Goal: Task Accomplishment & Management: Use online tool/utility

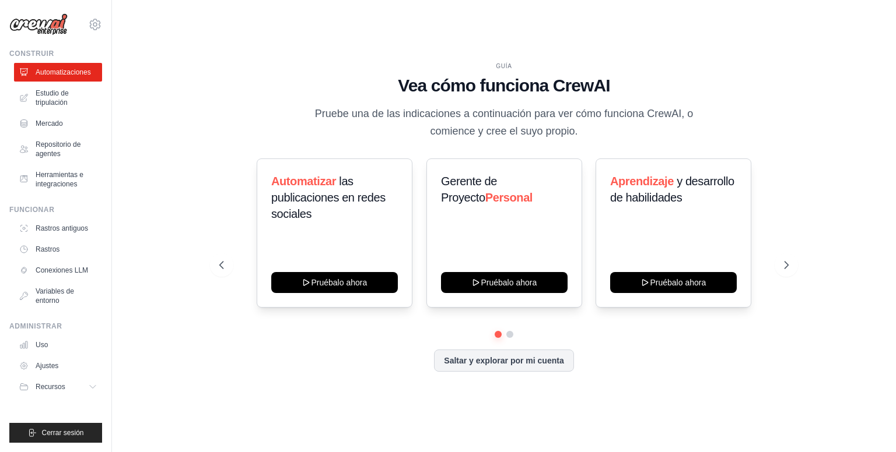
click at [394, 60] on div "GUÍA Vea cómo funciona CrewAI Pruebe una de las indicaciones a continuación par…" at bounding box center [504, 226] width 746 height 429
click at [783, 265] on icon at bounding box center [787, 265] width 12 height 12
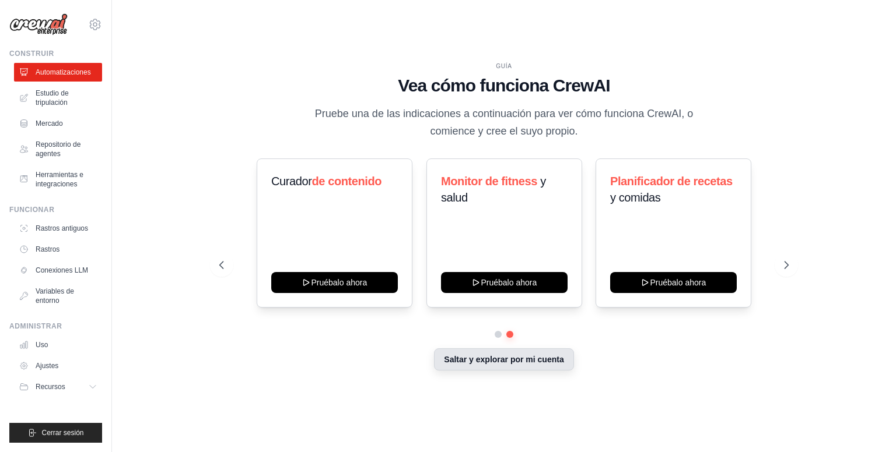
click at [463, 356] on font "Saltar y explorar por mi cuenta" at bounding box center [504, 359] width 120 height 9
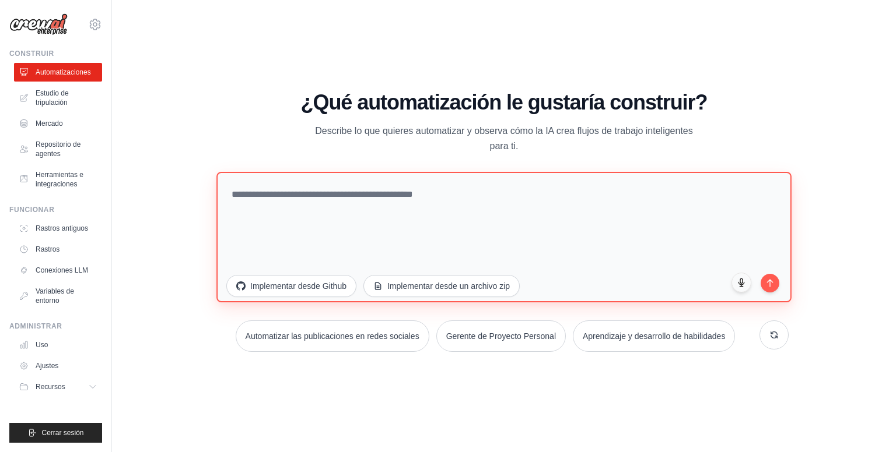
click at [380, 205] on textarea at bounding box center [503, 237] width 575 height 131
drag, startPoint x: 371, startPoint y: 216, endPoint x: 361, endPoint y: 204, distance: 15.8
click at [364, 208] on textarea at bounding box center [503, 237] width 575 height 131
paste textarea "**********"
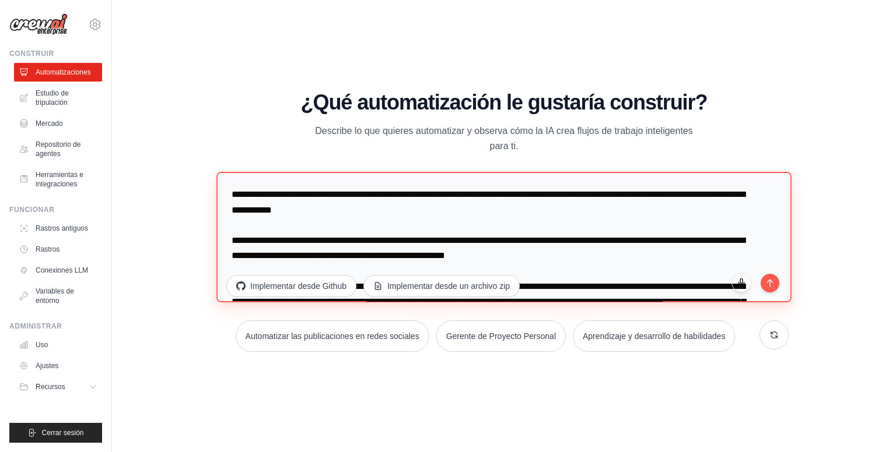
scroll to position [96, 0]
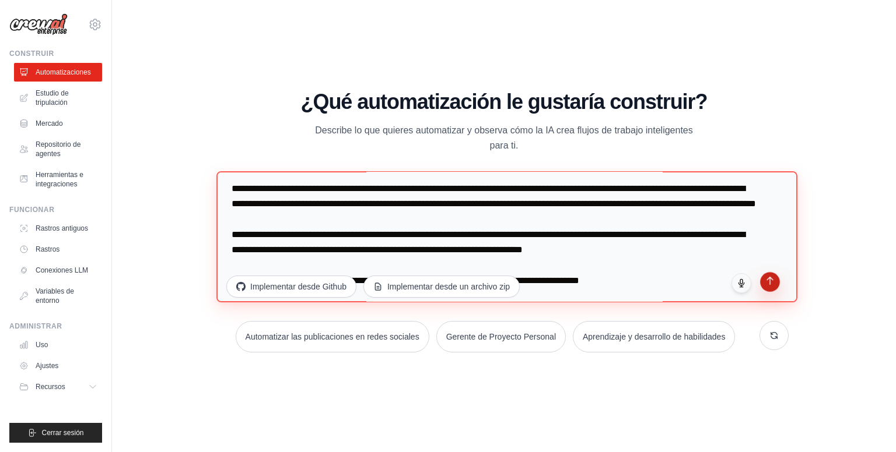
type textarea "**********"
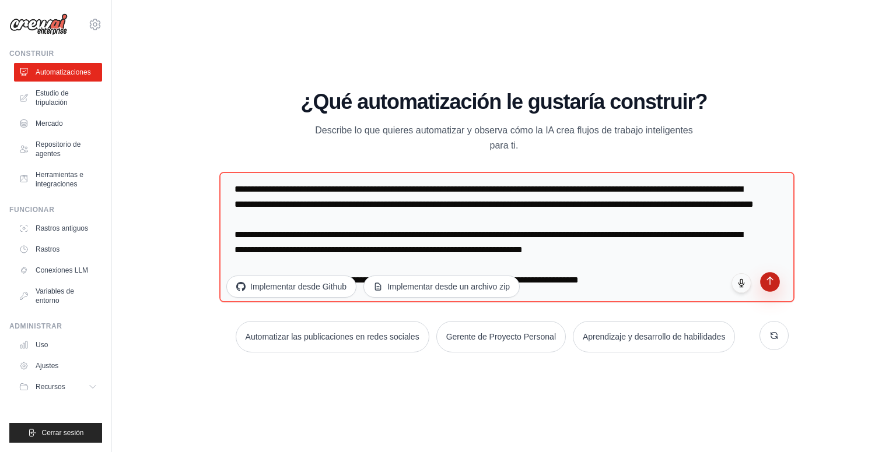
click at [771, 283] on icon "submit" at bounding box center [770, 281] width 10 height 10
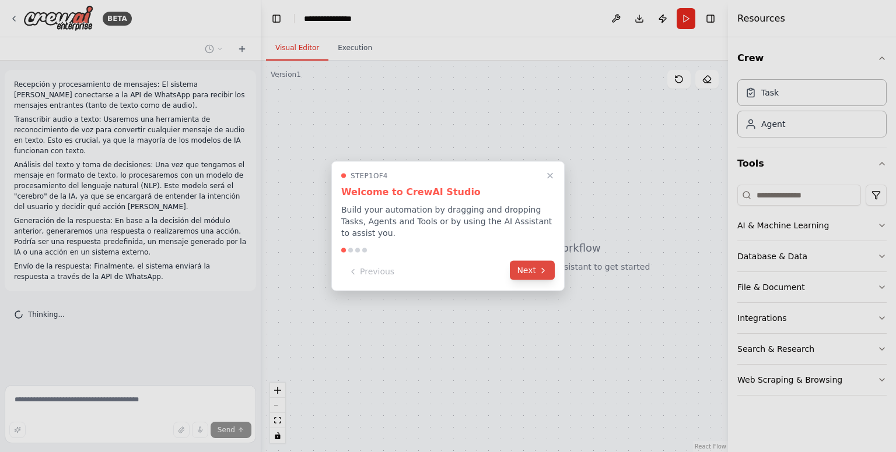
click at [525, 269] on button "Next" at bounding box center [532, 270] width 45 height 19
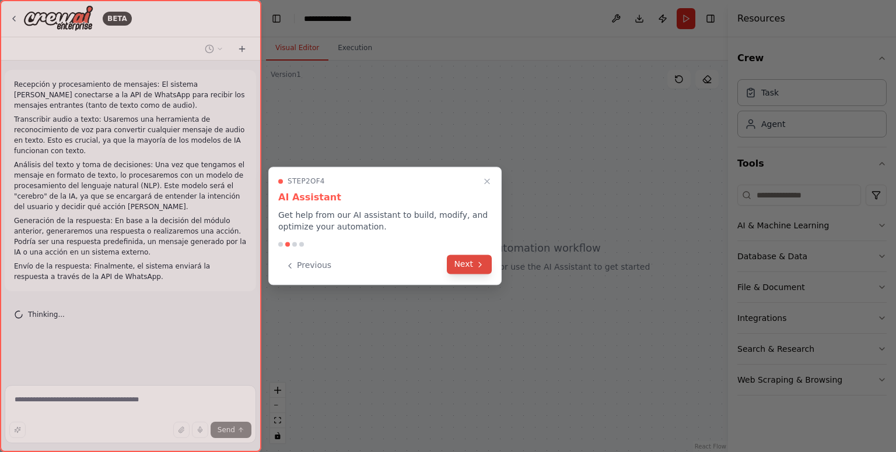
click at [468, 269] on button "Next" at bounding box center [469, 264] width 45 height 19
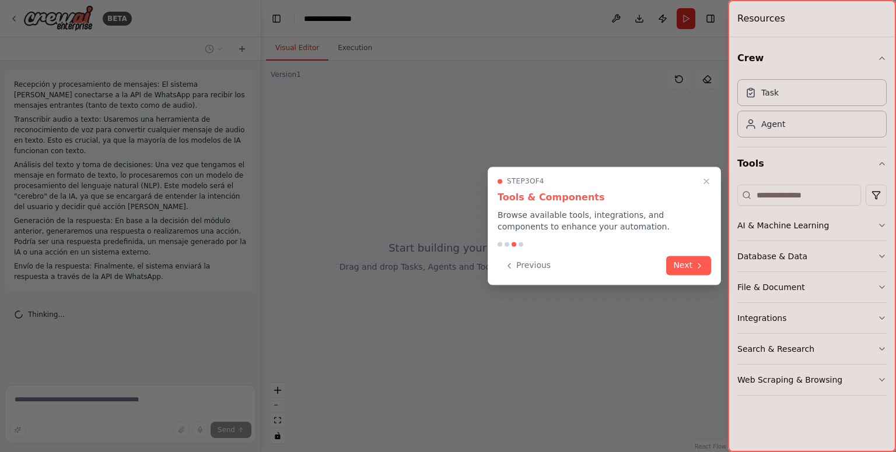
click at [679, 266] on button "Next" at bounding box center [688, 265] width 45 height 19
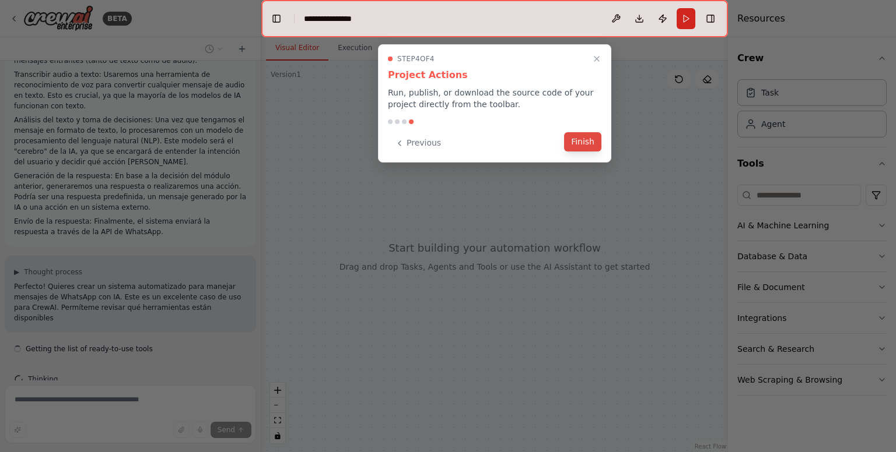
scroll to position [56, 0]
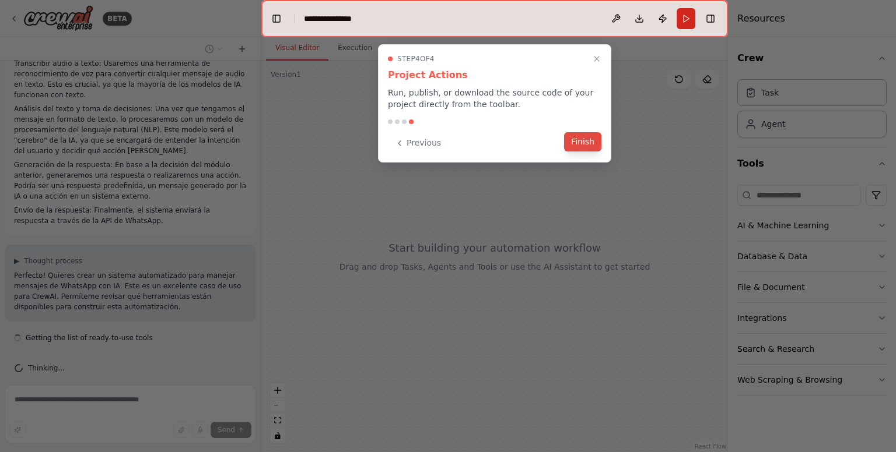
click at [581, 142] on button "Finish" at bounding box center [582, 141] width 37 height 19
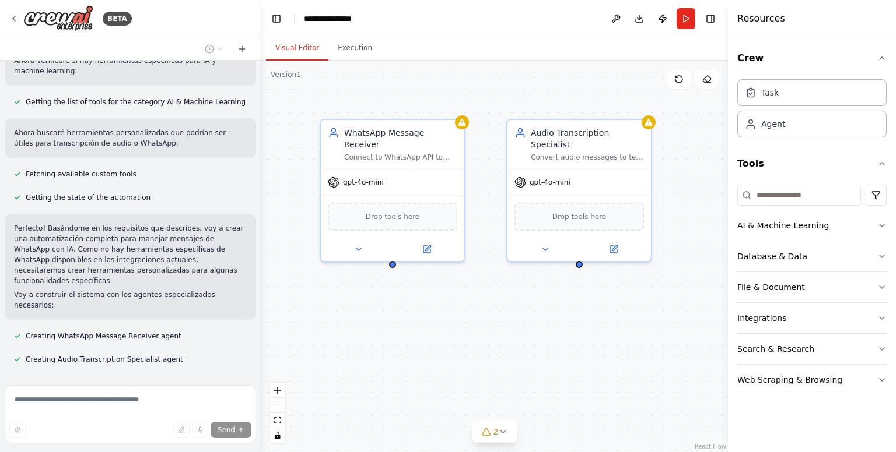
scroll to position [553, 0]
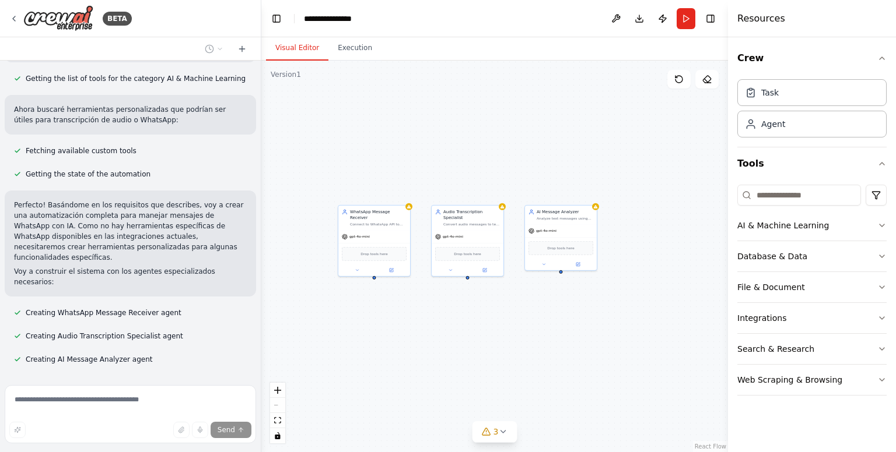
drag, startPoint x: 592, startPoint y: 313, endPoint x: 465, endPoint y: 294, distance: 129.1
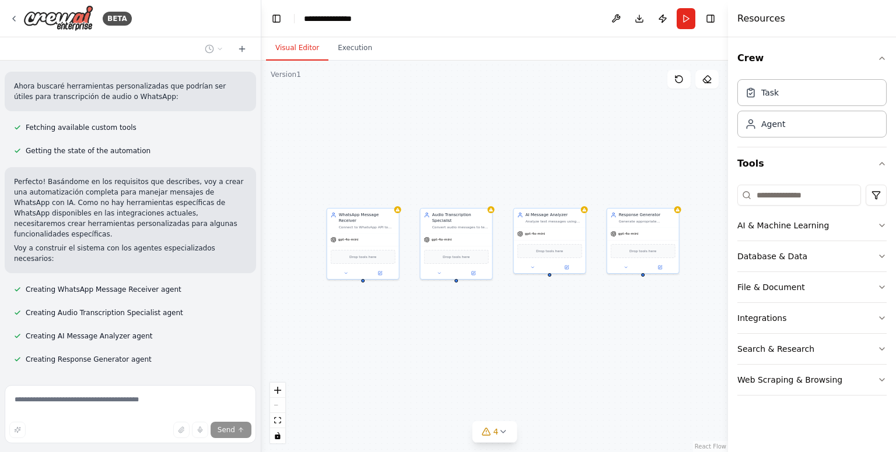
scroll to position [600, 0]
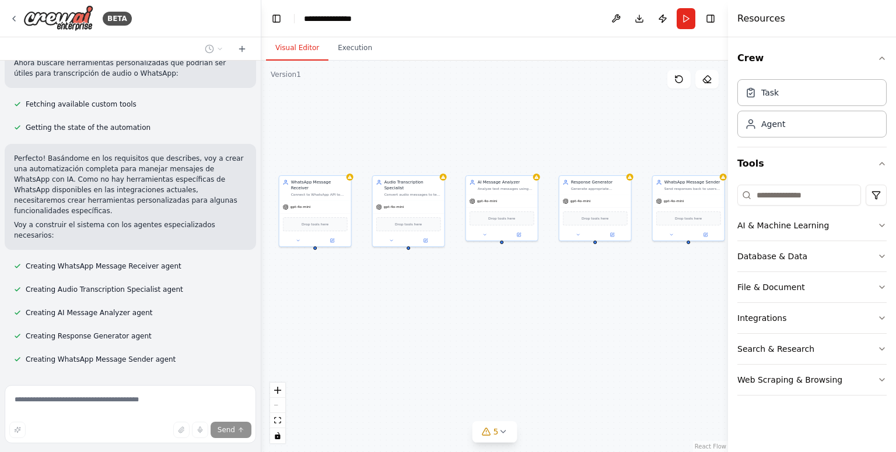
drag, startPoint x: 506, startPoint y: 341, endPoint x: 467, endPoint y: 279, distance: 73.6
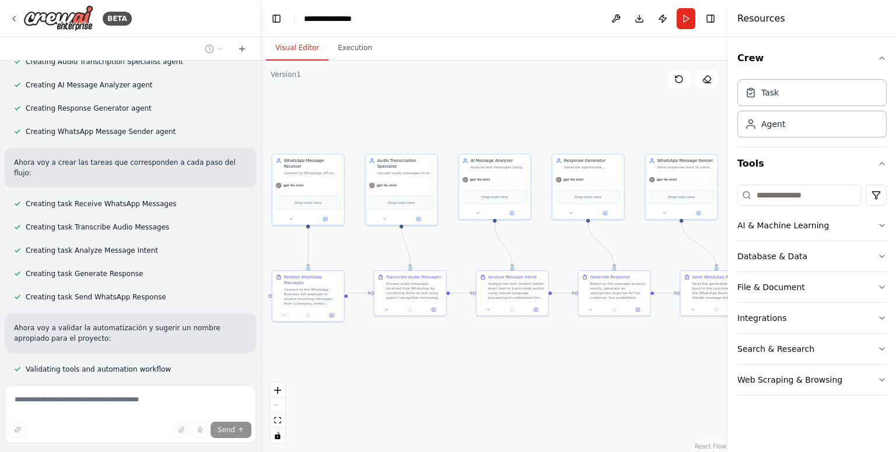
scroll to position [851, 0]
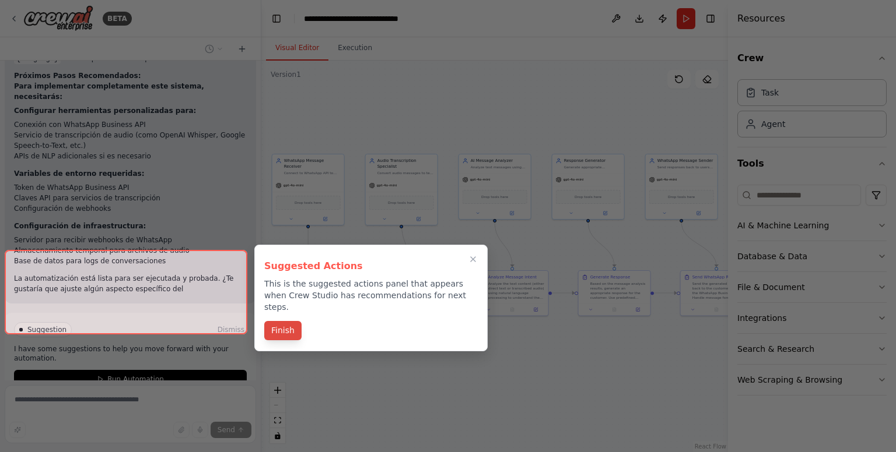
click at [282, 321] on button "Finish" at bounding box center [282, 330] width 37 height 19
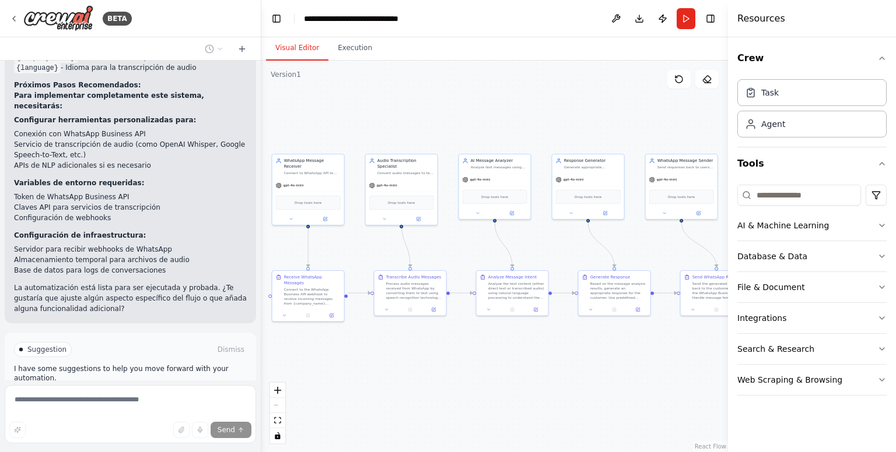
scroll to position [1493, 0]
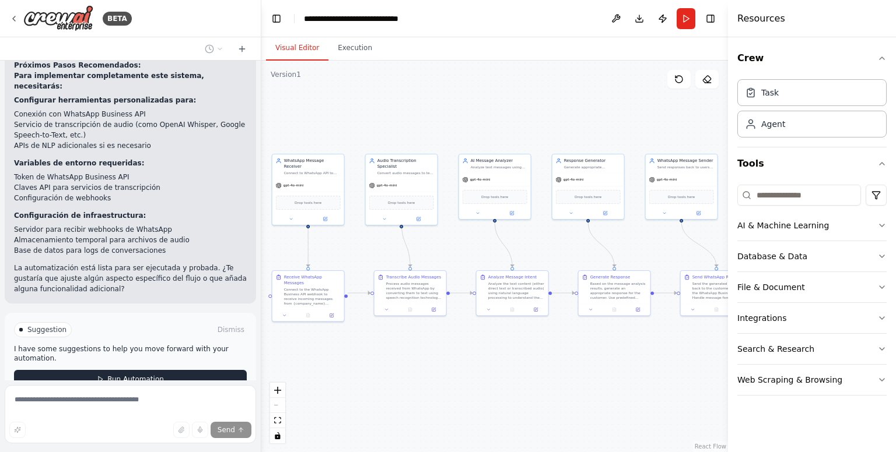
click at [121, 370] on button "Run Automation" at bounding box center [130, 379] width 233 height 19
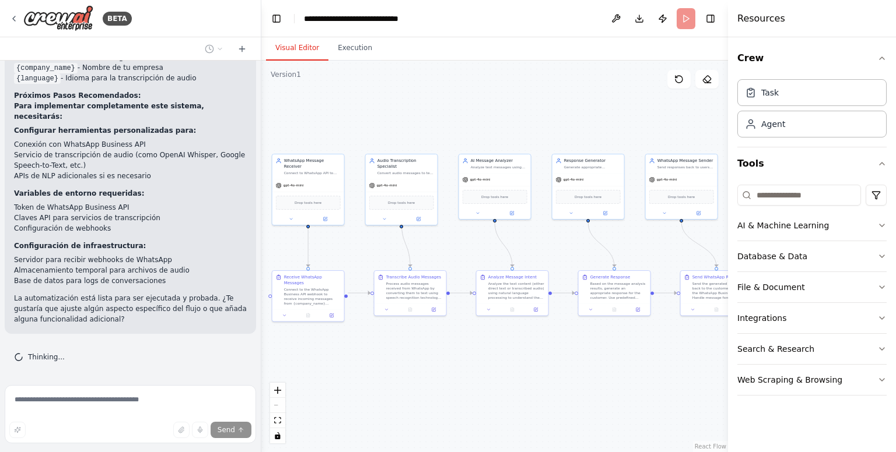
scroll to position [1399, 0]
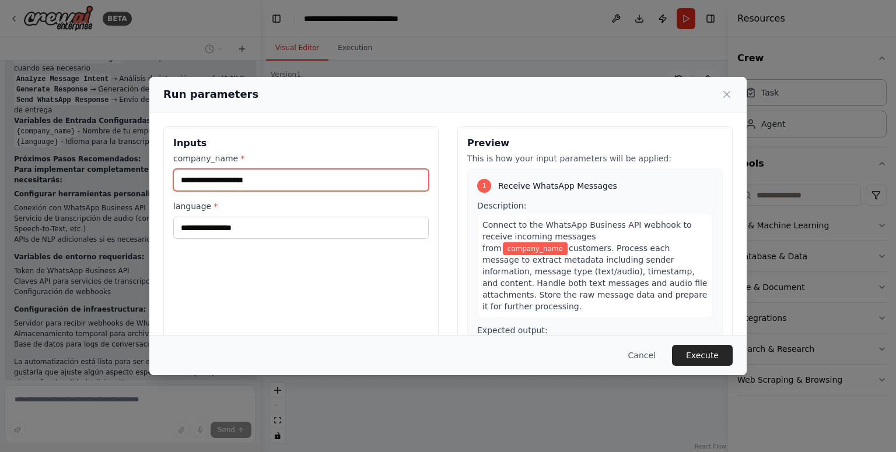
click at [313, 178] on input "company_name *" at bounding box center [300, 180] width 255 height 22
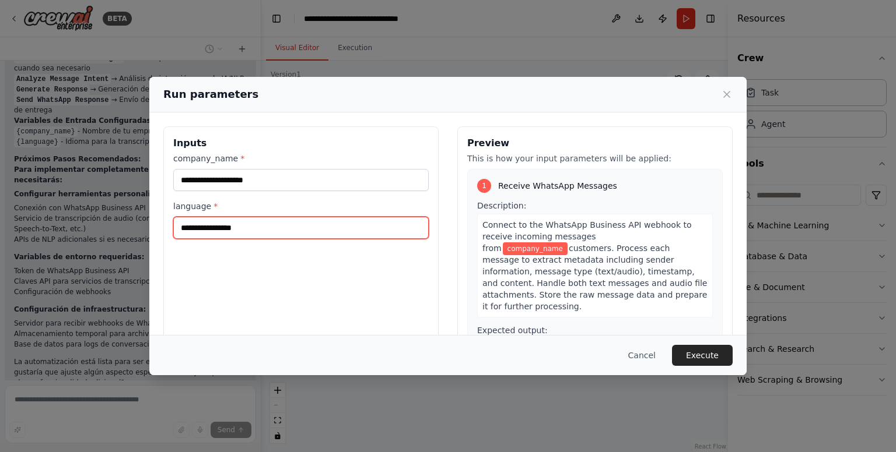
drag, startPoint x: 380, startPoint y: 234, endPoint x: 377, endPoint y: 241, distance: 7.6
click at [377, 241] on div "Inputs company_name * language *" at bounding box center [300, 265] width 275 height 276
type input "*******"
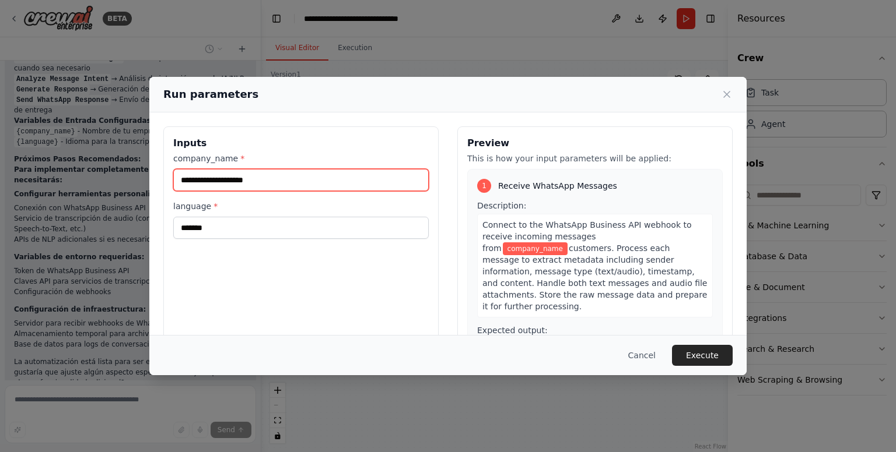
click at [192, 180] on input "company_name *" at bounding box center [300, 180] width 255 height 22
type input "********"
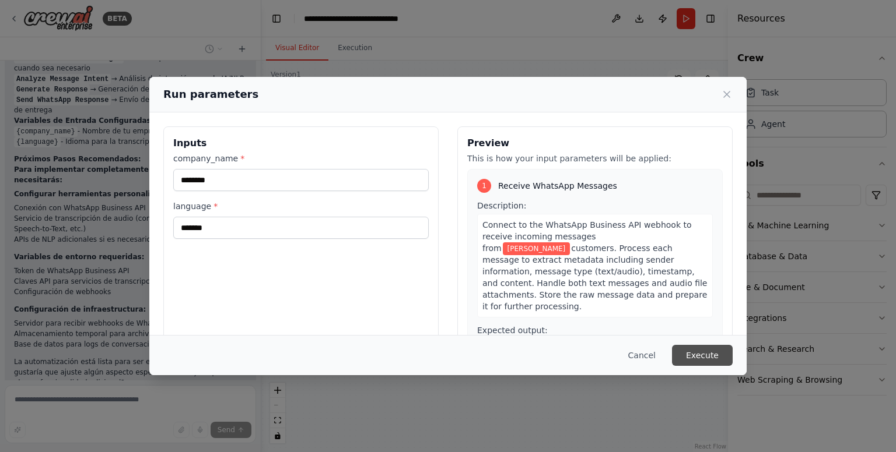
click at [711, 358] on button "Execute" at bounding box center [702, 355] width 61 height 21
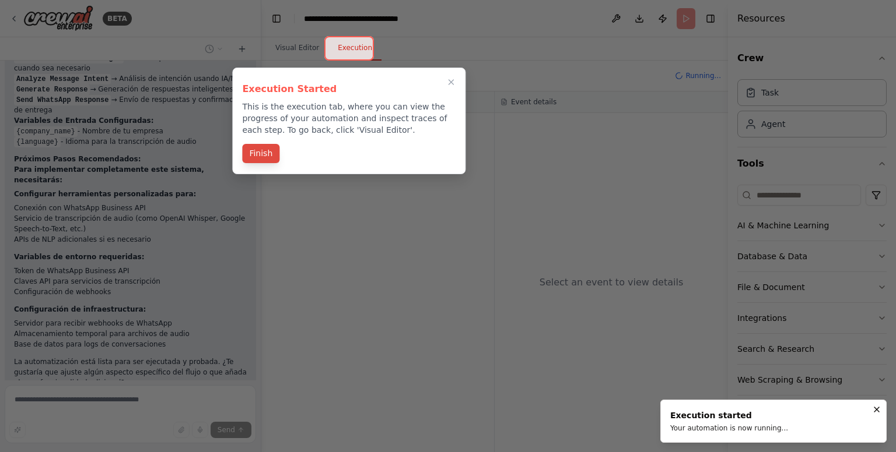
click at [260, 151] on button "Finish" at bounding box center [260, 153] width 37 height 19
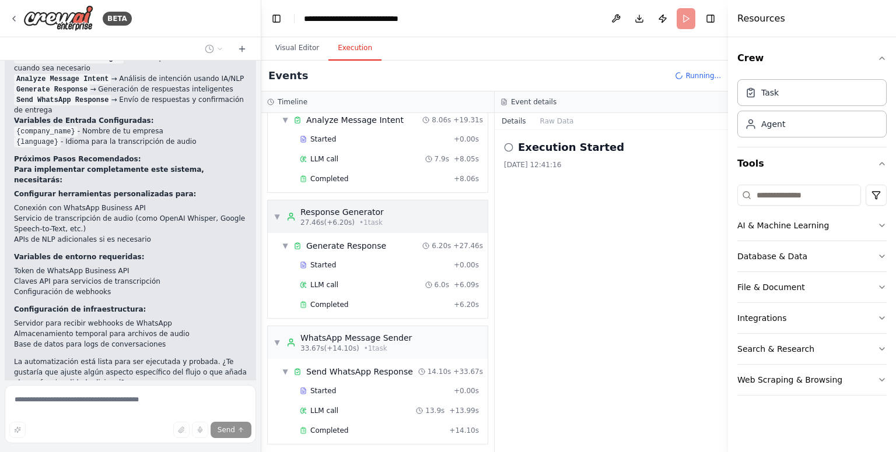
scroll to position [1493, 0]
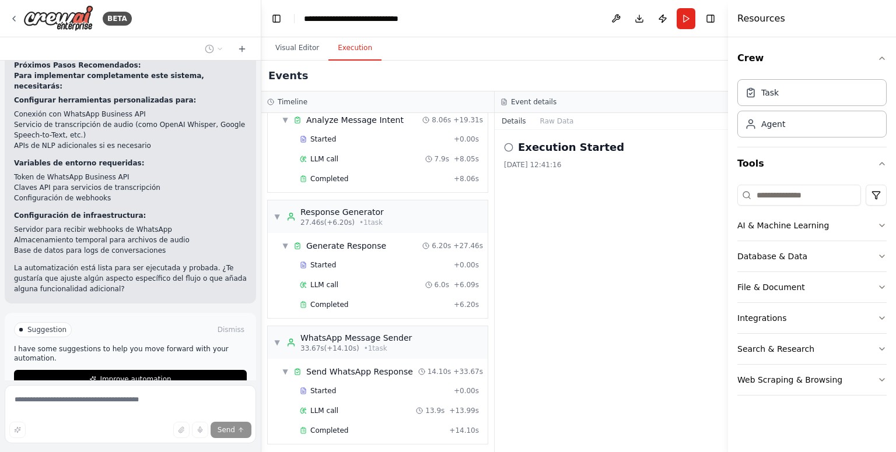
click at [680, 64] on div "Events" at bounding box center [494, 76] width 466 height 31
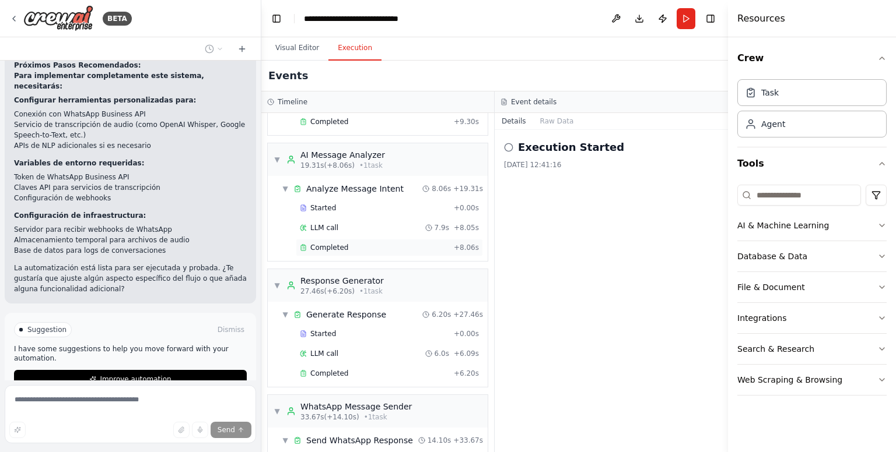
scroll to position [297, 0]
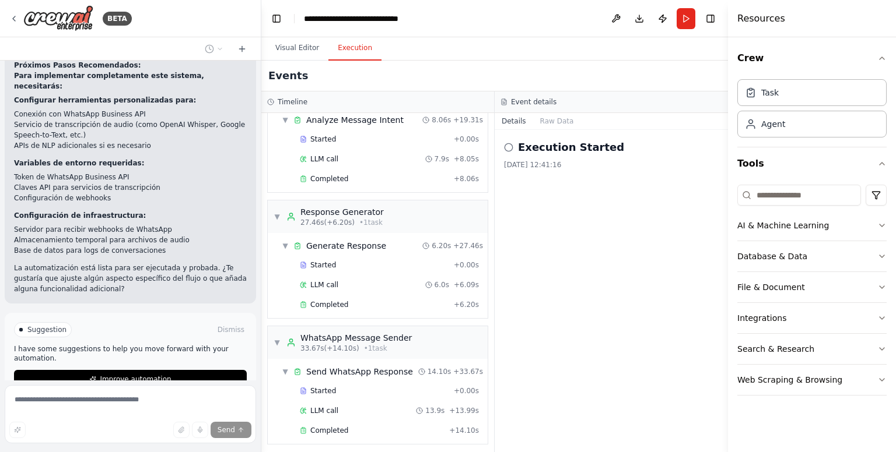
drag, startPoint x: 585, startPoint y: 185, endPoint x: 657, endPoint y: 147, distance: 81.6
click at [661, 139] on div "Execution Started" at bounding box center [611, 147] width 215 height 16
click at [683, 21] on button "Run" at bounding box center [685, 18] width 19 height 21
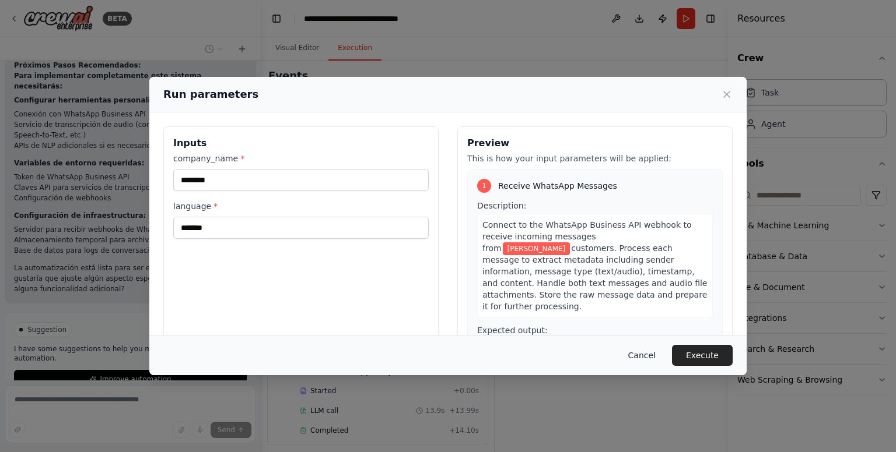
click at [653, 359] on button "Cancel" at bounding box center [642, 355] width 46 height 21
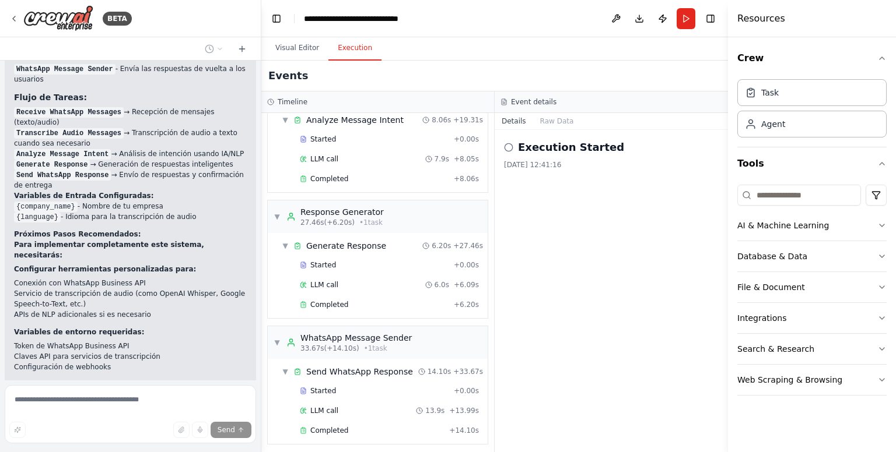
scroll to position [1493, 0]
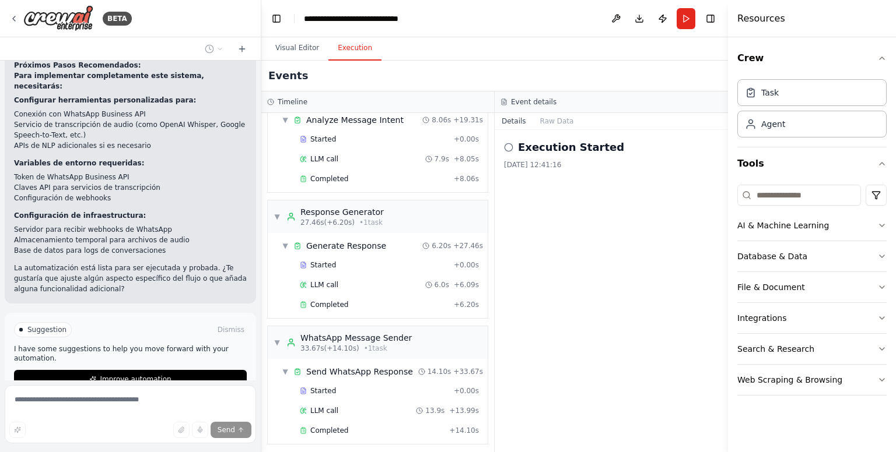
click at [99, 408] on div "Thinking..." at bounding box center [130, 422] width 251 height 28
click at [135, 370] on button "Improve automation" at bounding box center [130, 379] width 233 height 19
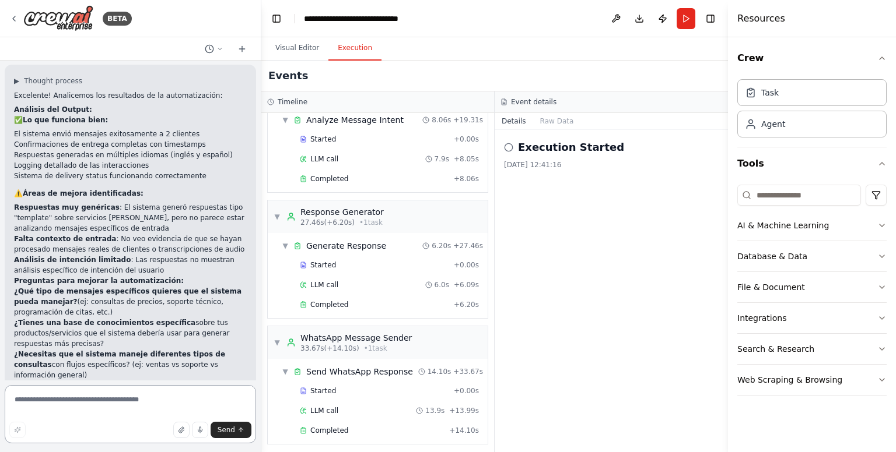
scroll to position [1759, 0]
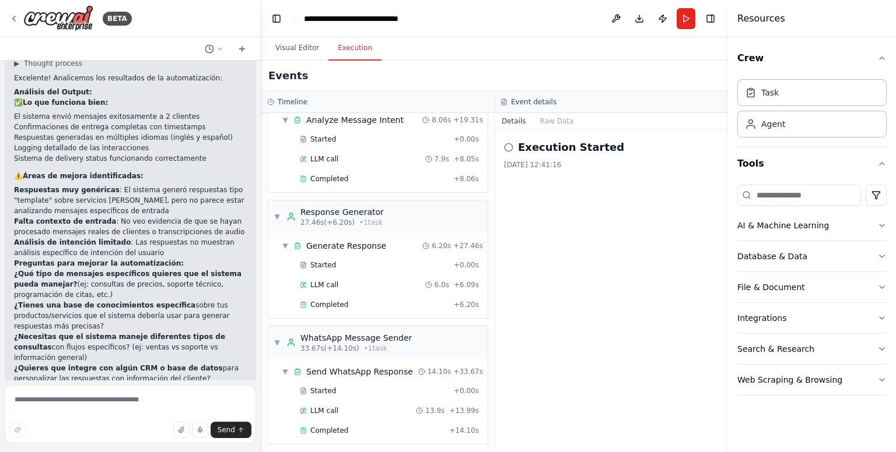
click at [508, 146] on icon at bounding box center [508, 147] width 9 height 9
click at [546, 122] on button "Raw Data" at bounding box center [557, 121] width 48 height 16
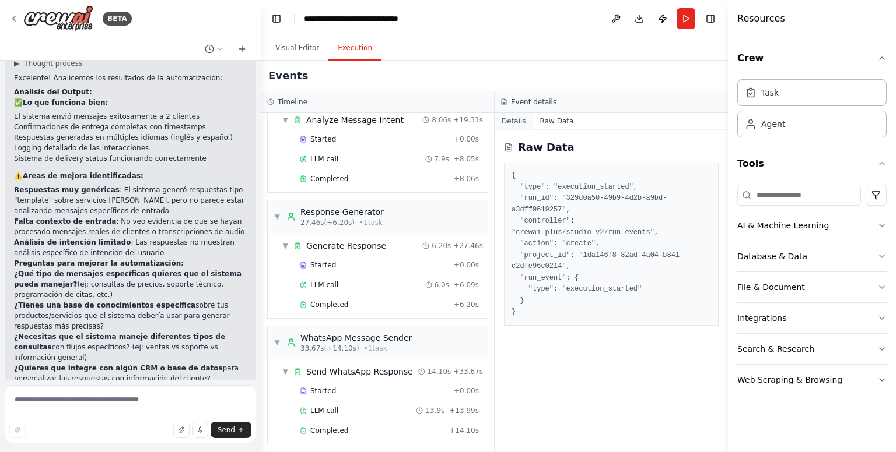
click at [525, 122] on button "Details" at bounding box center [513, 121] width 38 height 16
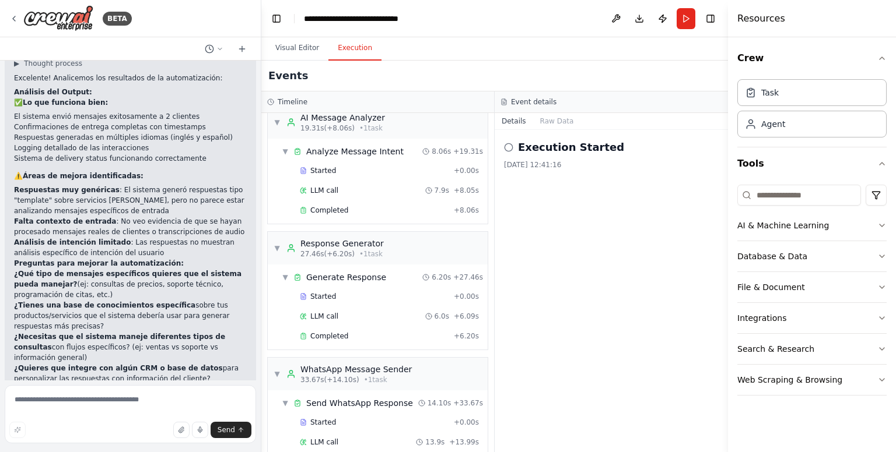
scroll to position [297, 0]
